Goal: Check status: Check status

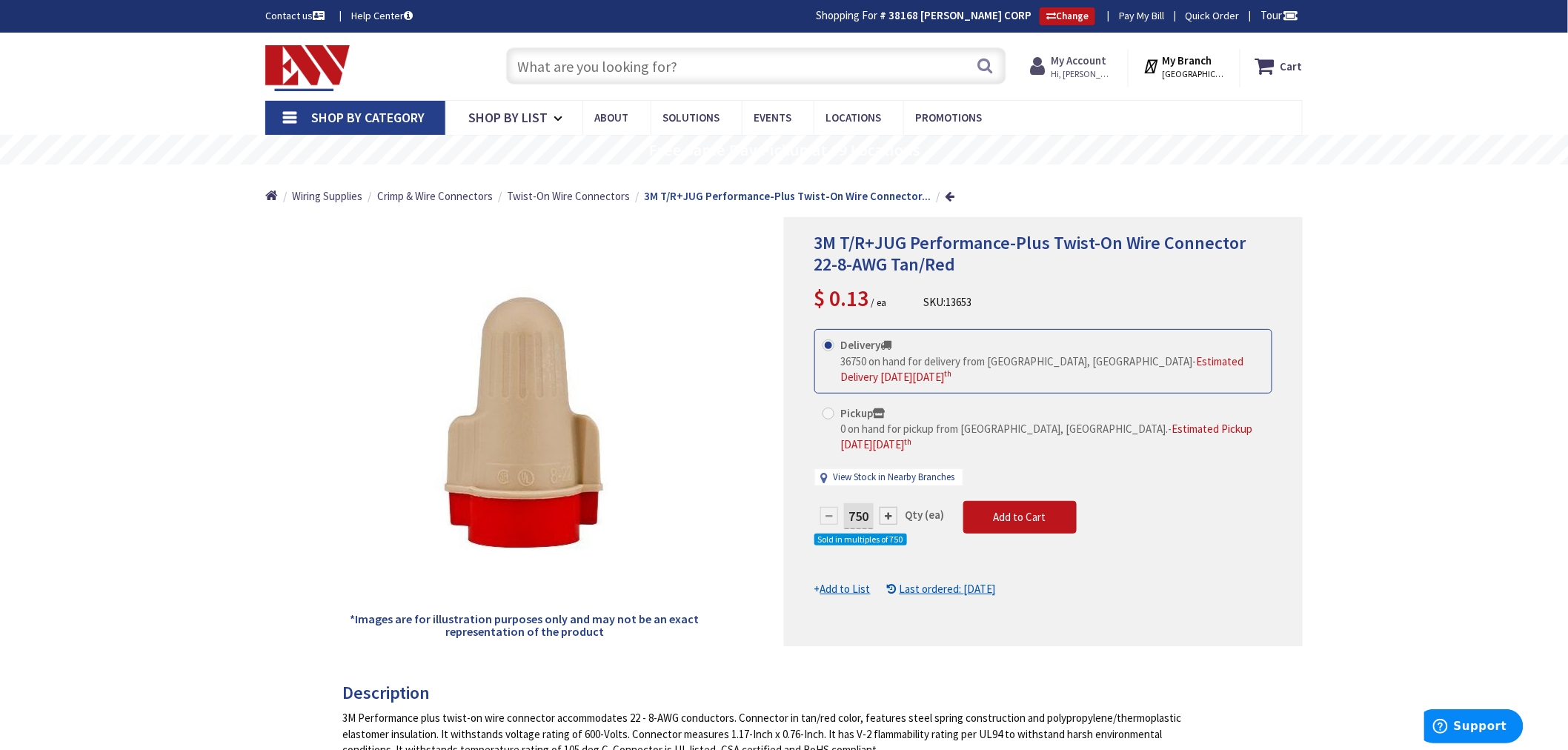
click at [1077, 53] on strong "My Account" at bounding box center [1080, 60] width 56 height 14
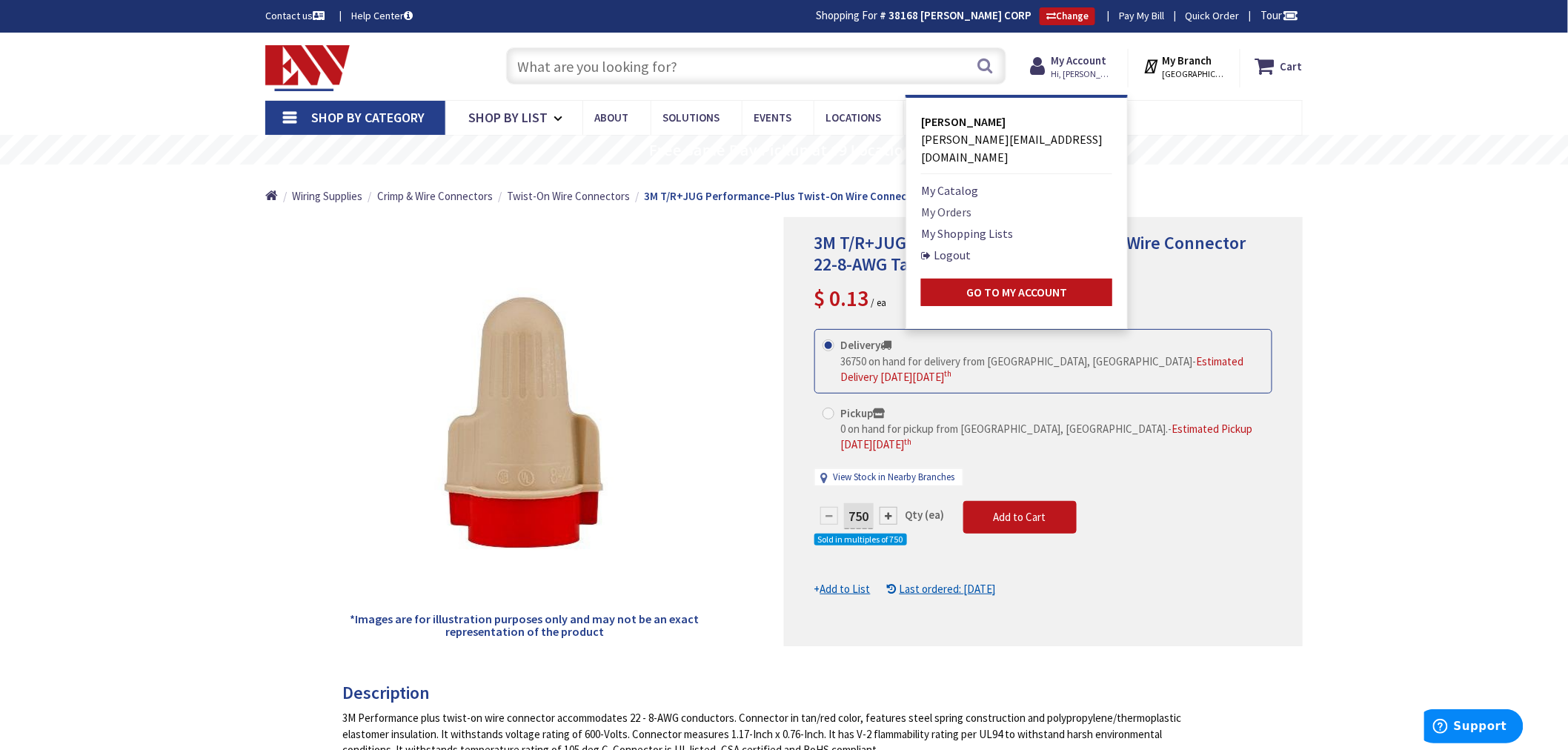
click at [953, 203] on link "My Orders" at bounding box center [946, 212] width 51 height 18
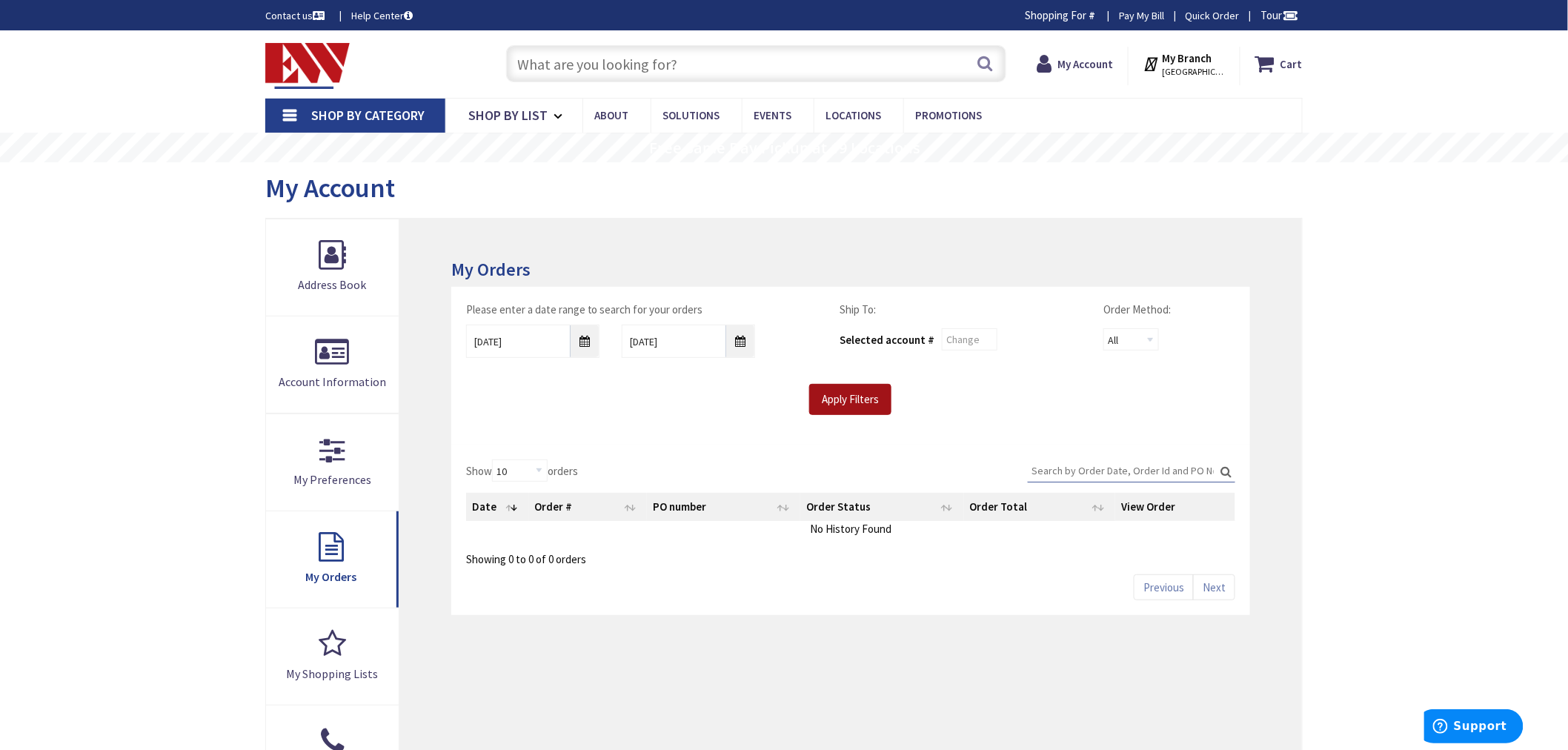
click at [848, 402] on input "Apply Filters" at bounding box center [850, 399] width 83 height 31
click at [1045, 470] on input "Search:" at bounding box center [1132, 470] width 208 height 22
type input "2063"
click at [973, 474] on div "Show 10 25 50 100 orders Search: 2063 Date Order # PO number Order Status Order…" at bounding box center [851, 513] width 769 height 107
click at [832, 389] on input "Apply Filters" at bounding box center [850, 399] width 83 height 31
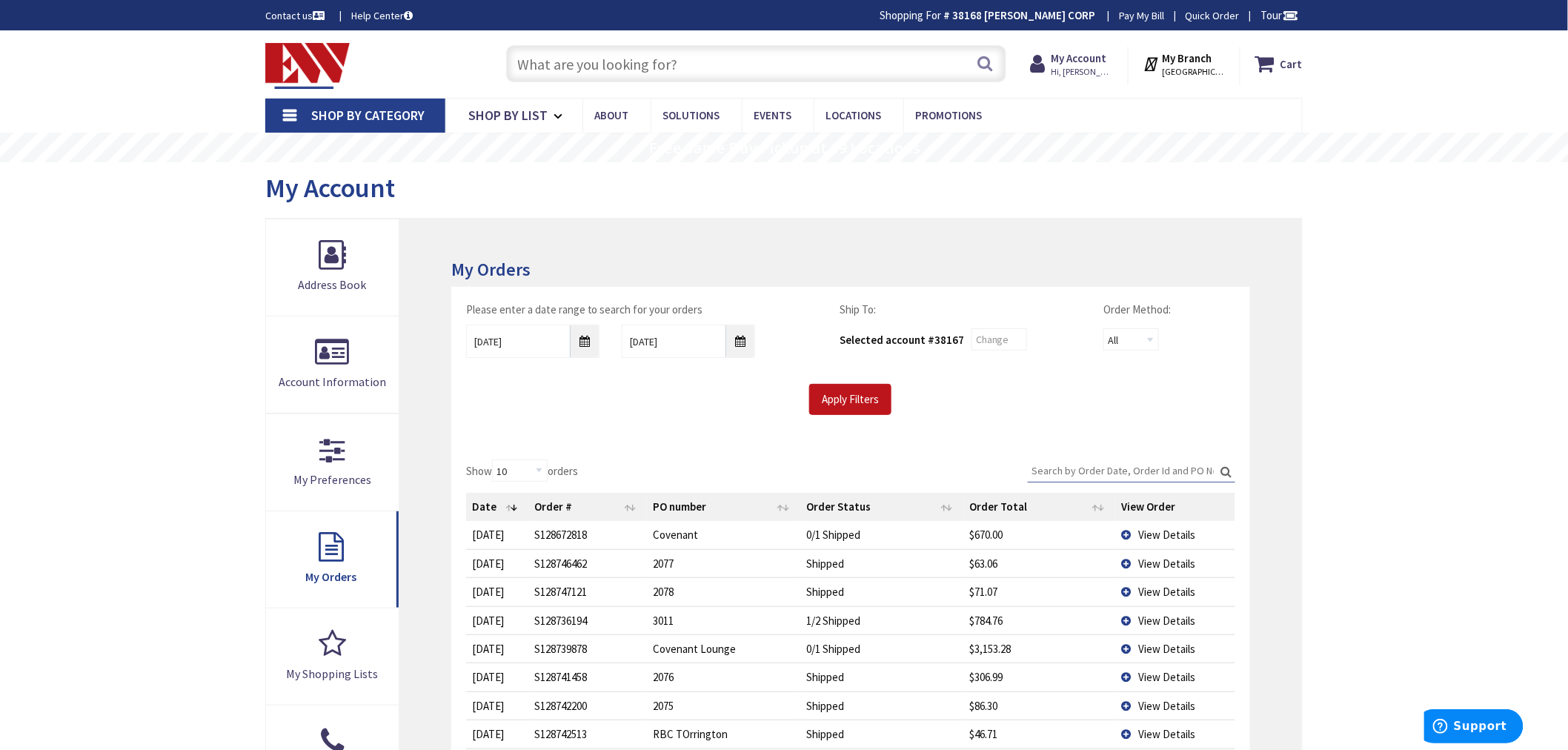
click at [1085, 469] on input "Search:" at bounding box center [1132, 470] width 208 height 22
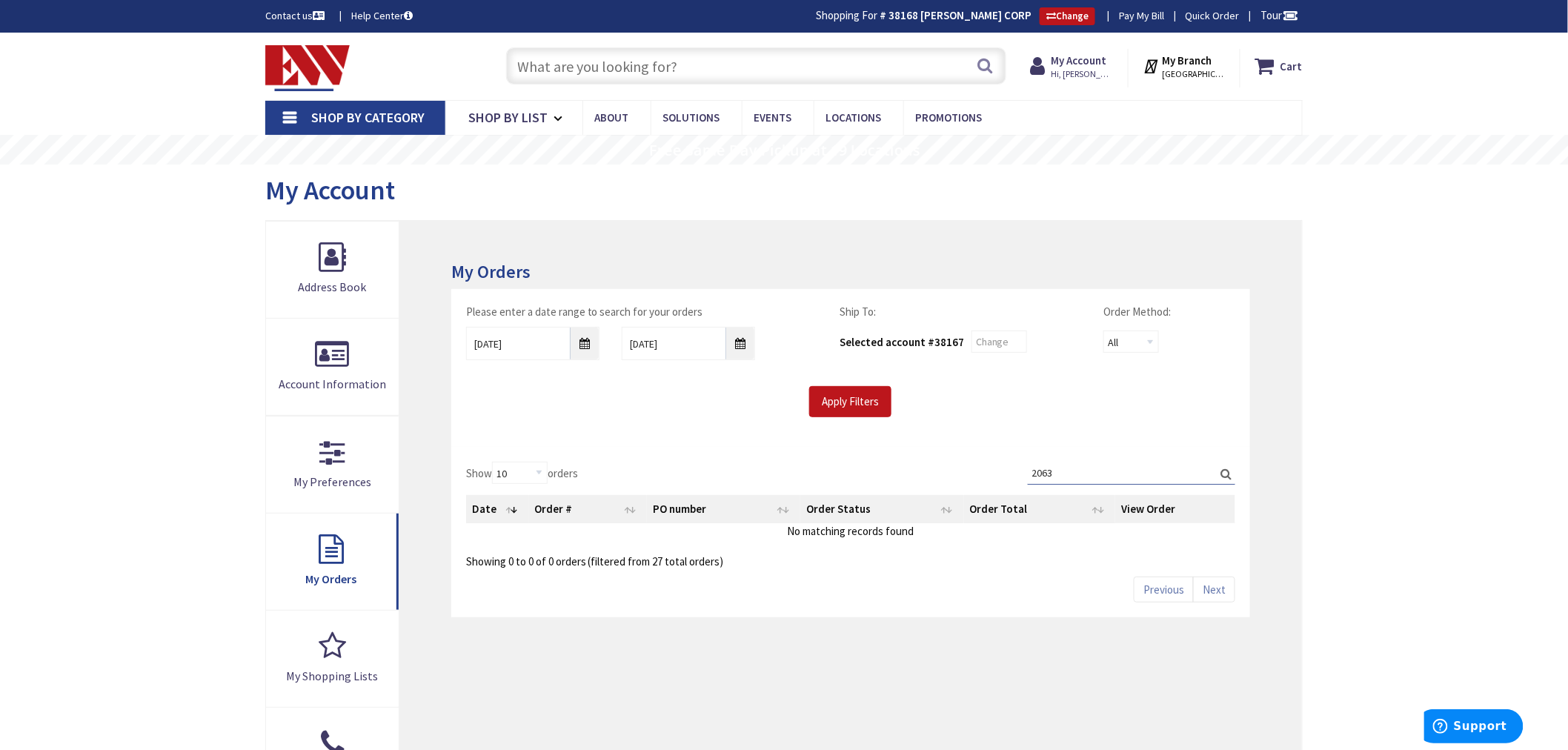
type input "2063"
click at [834, 404] on input "Apply Filters" at bounding box center [850, 402] width 83 height 31
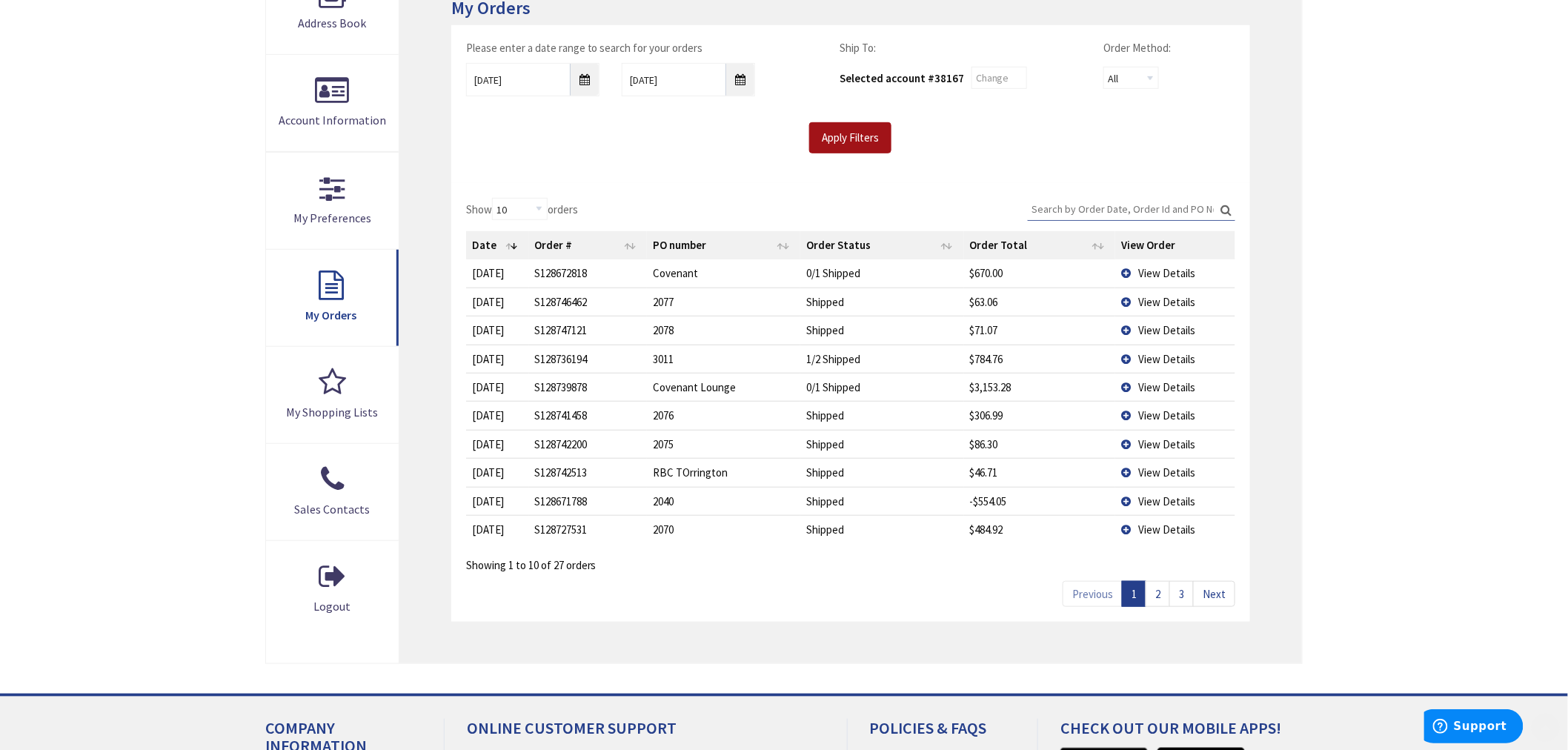
scroll to position [411, 0]
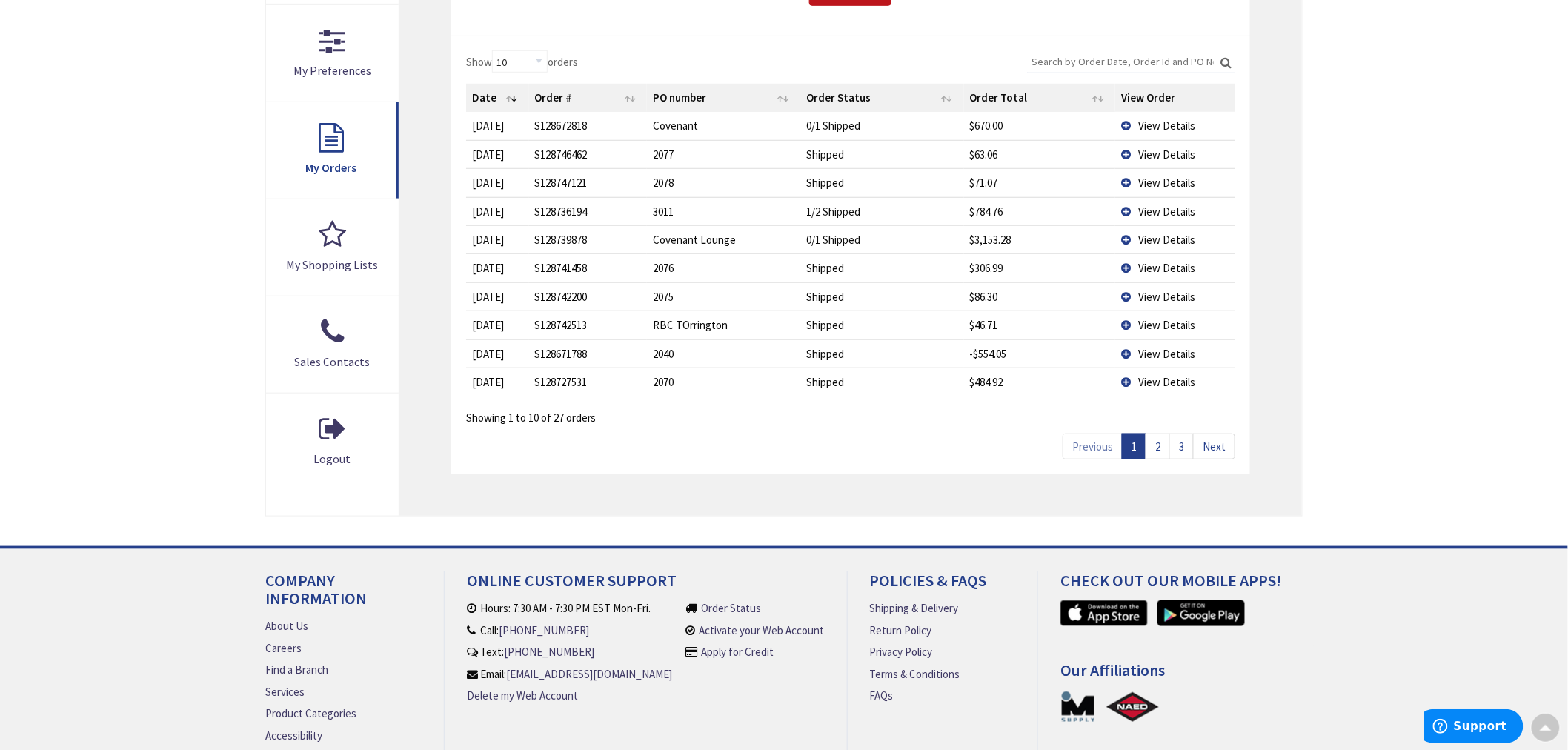
click at [1188, 447] on link "3" at bounding box center [1182, 447] width 25 height 26
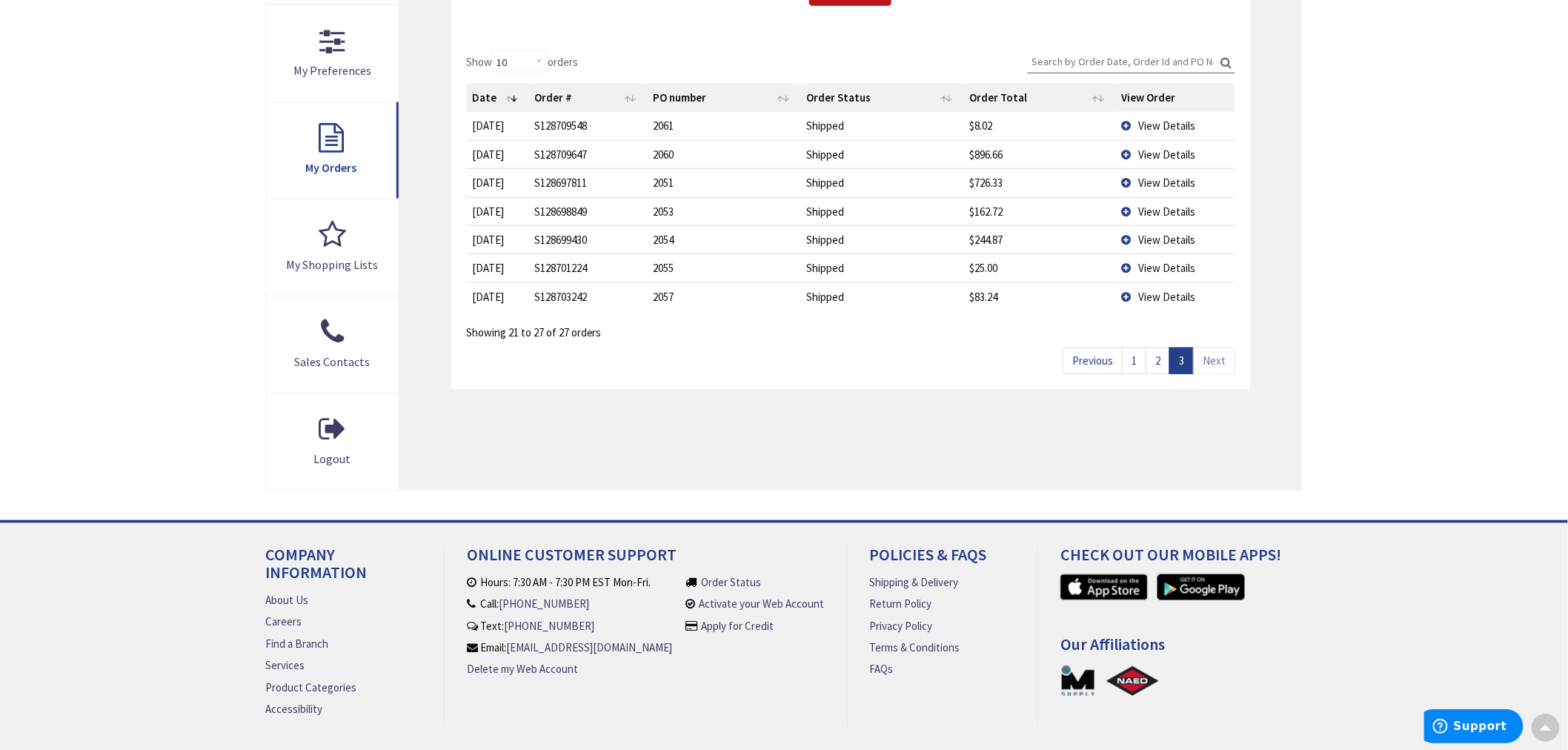
click at [1161, 350] on link "2" at bounding box center [1158, 361] width 25 height 26
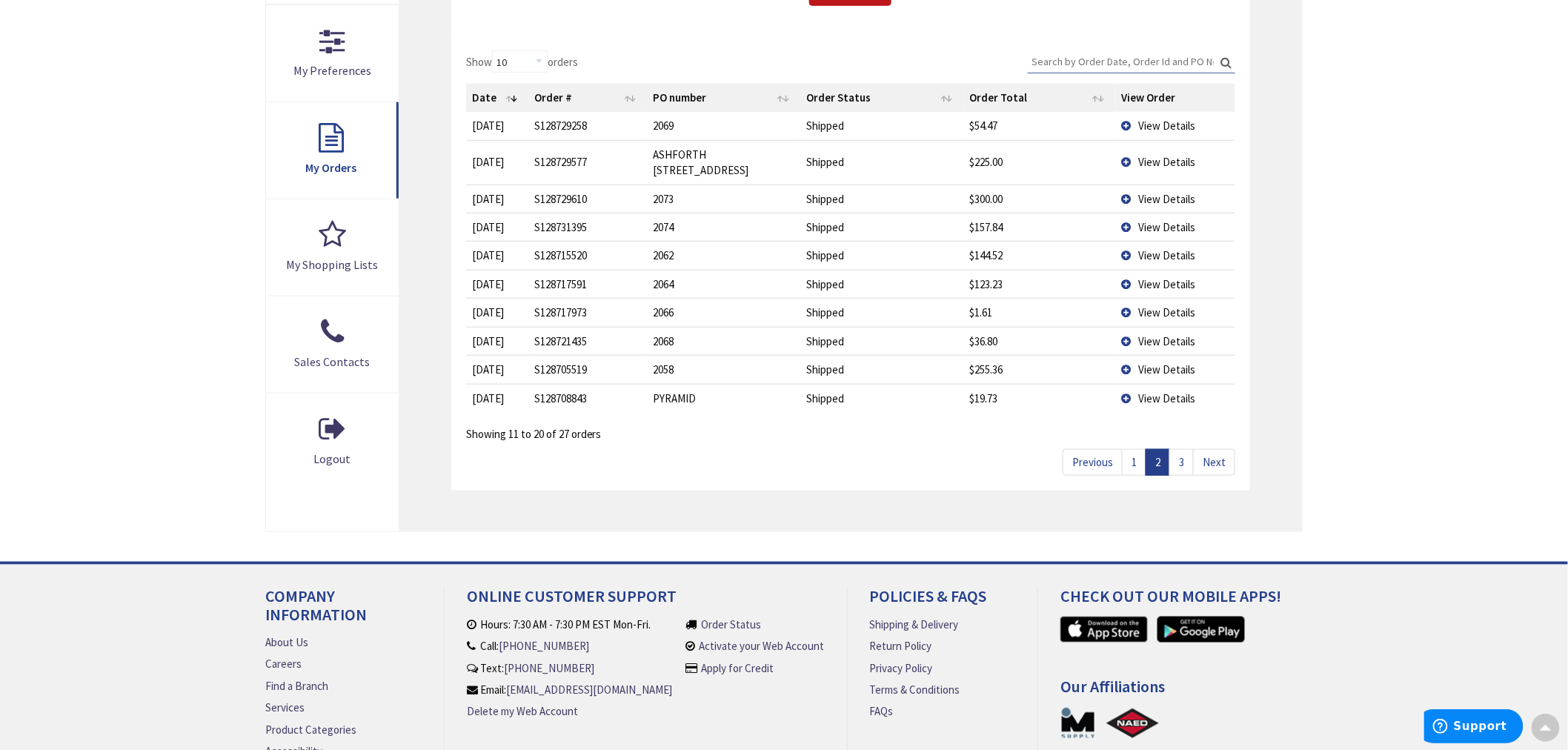
click at [1129, 270] on td "View Details" at bounding box center [1175, 284] width 120 height 28
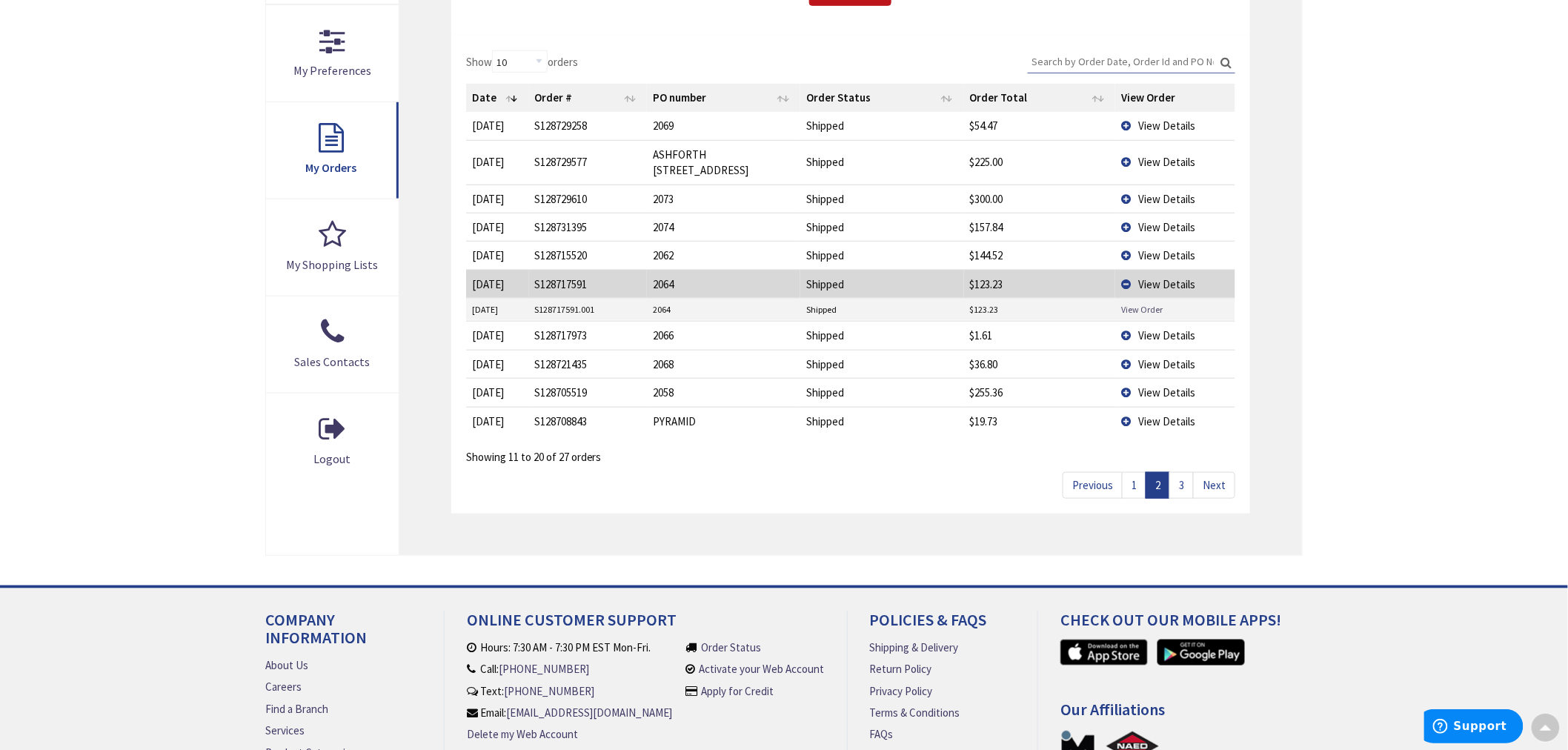
click at [1129, 303] on link "View Order" at bounding box center [1142, 309] width 42 height 12
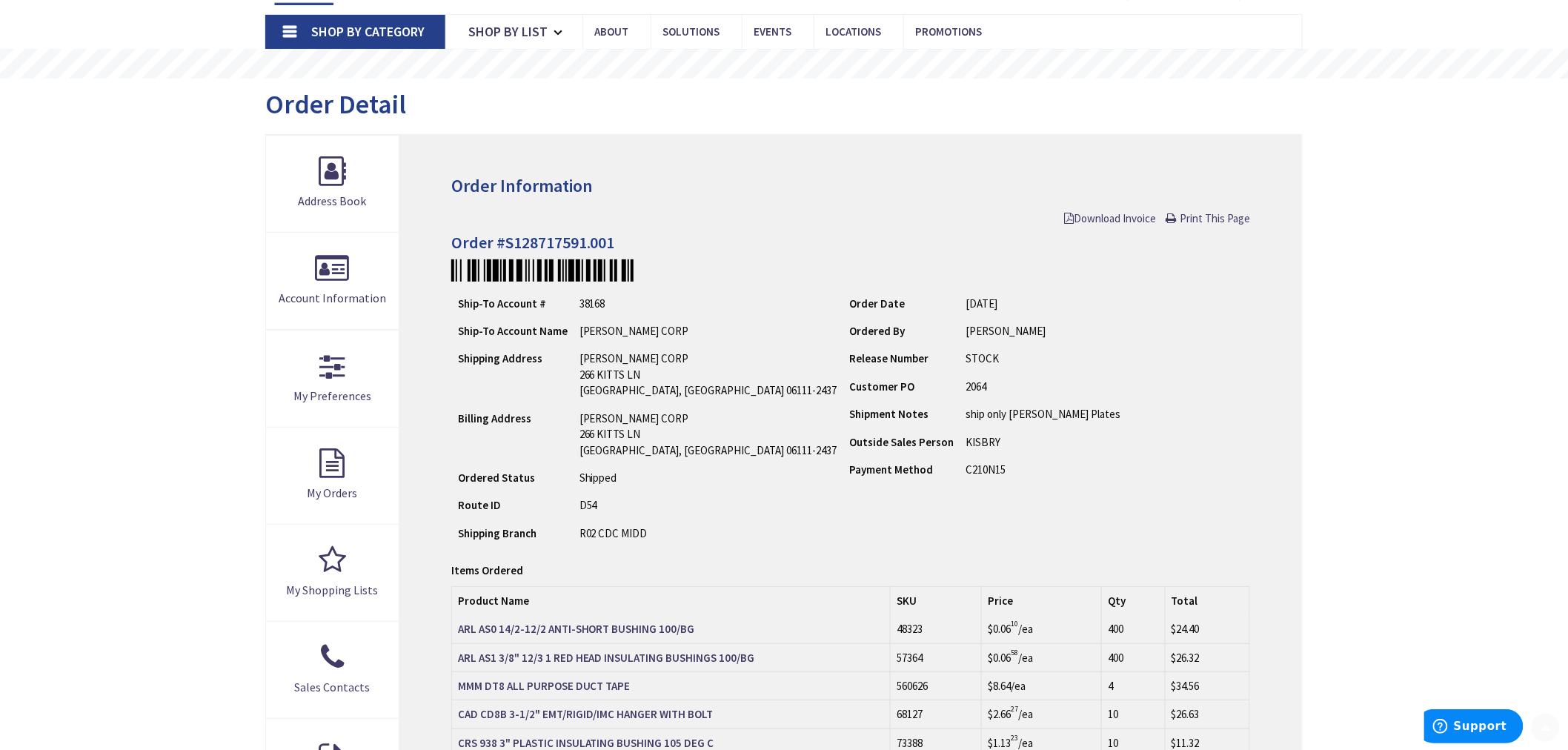
scroll to position [164, 0]
